Goal: Navigation & Orientation: Find specific page/section

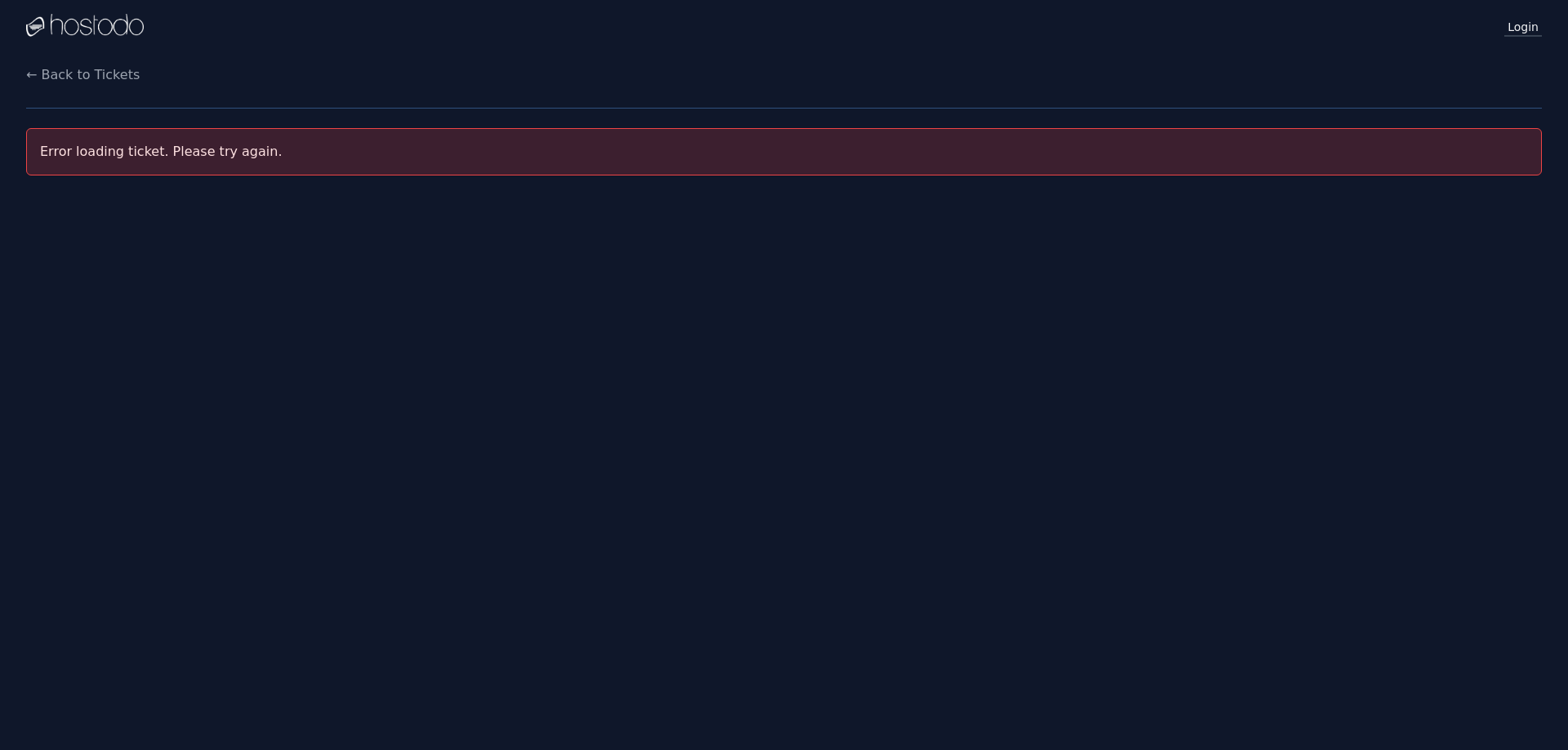
click at [1523, 26] on link "Login" at bounding box center [1523, 26] width 37 height 21
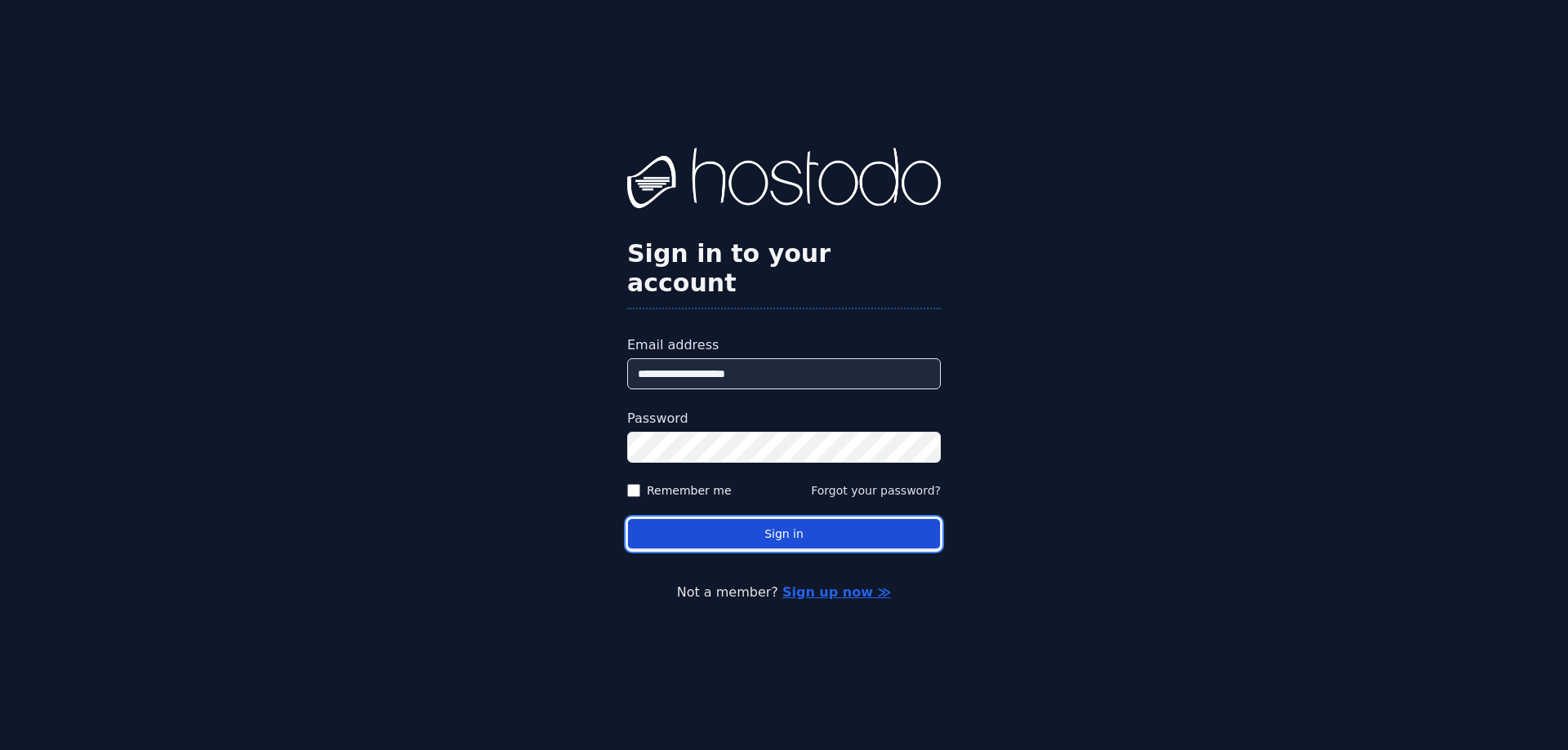
click at [794, 520] on button "Sign in" at bounding box center [784, 534] width 314 height 32
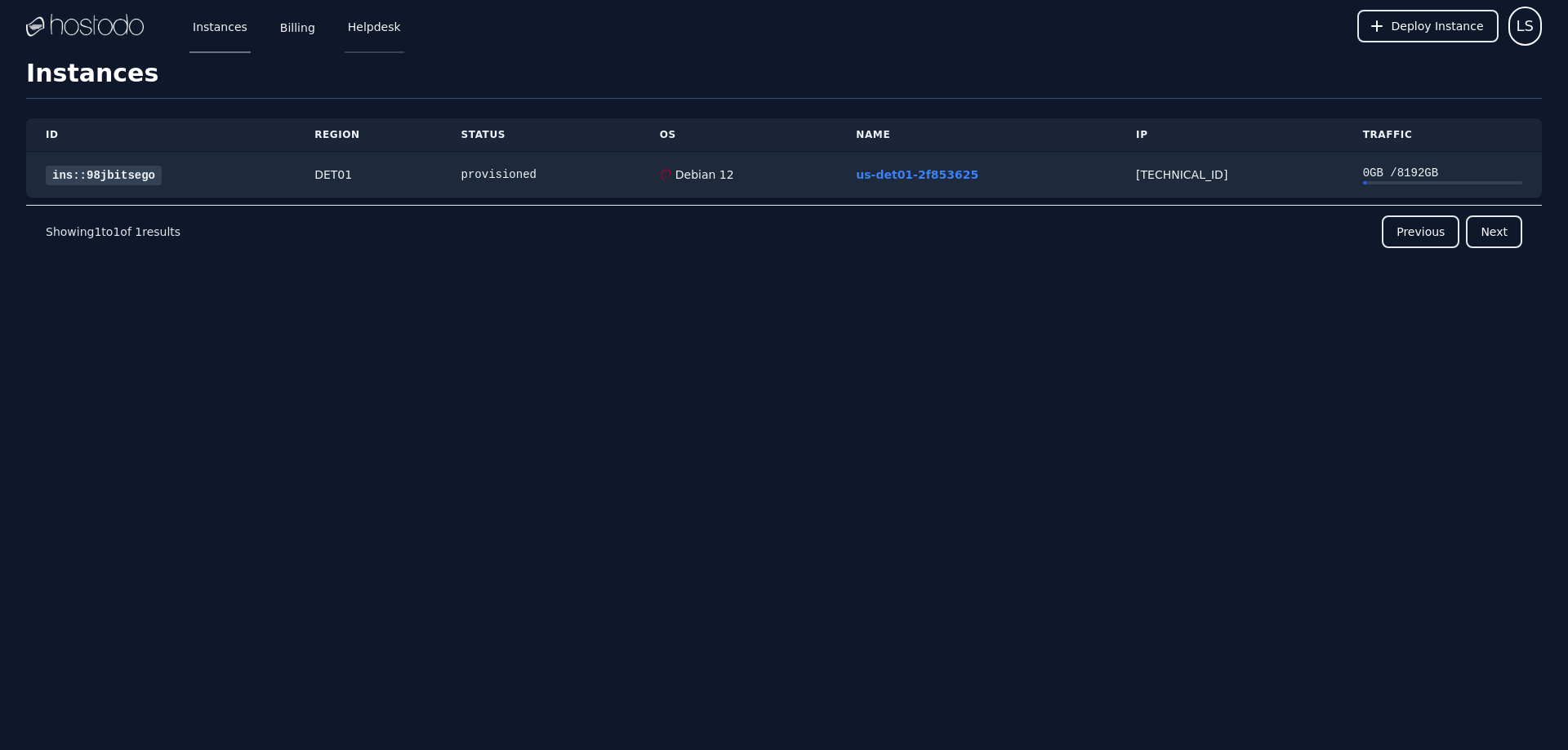
click at [370, 15] on link "Helpdesk" at bounding box center [374, 26] width 60 height 54
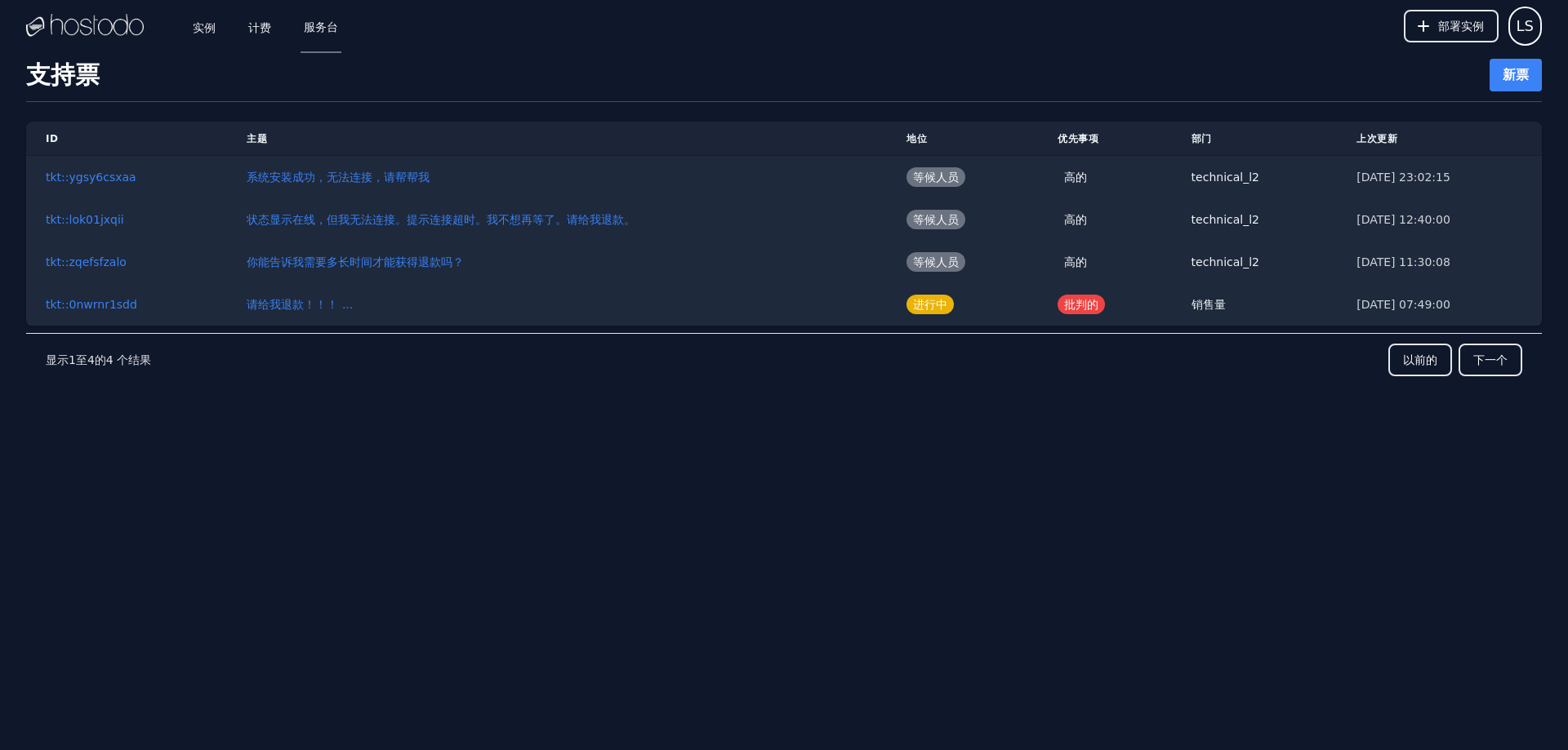
drag, startPoint x: 1004, startPoint y: 14, endPoint x: 904, endPoint y: 7, distance: 100.2
click at [904, 7] on div "实例 计费 服务台 部署实例 LS" at bounding box center [783, 26] width 1515 height 53
